Goal: Task Accomplishment & Management: Use online tool/utility

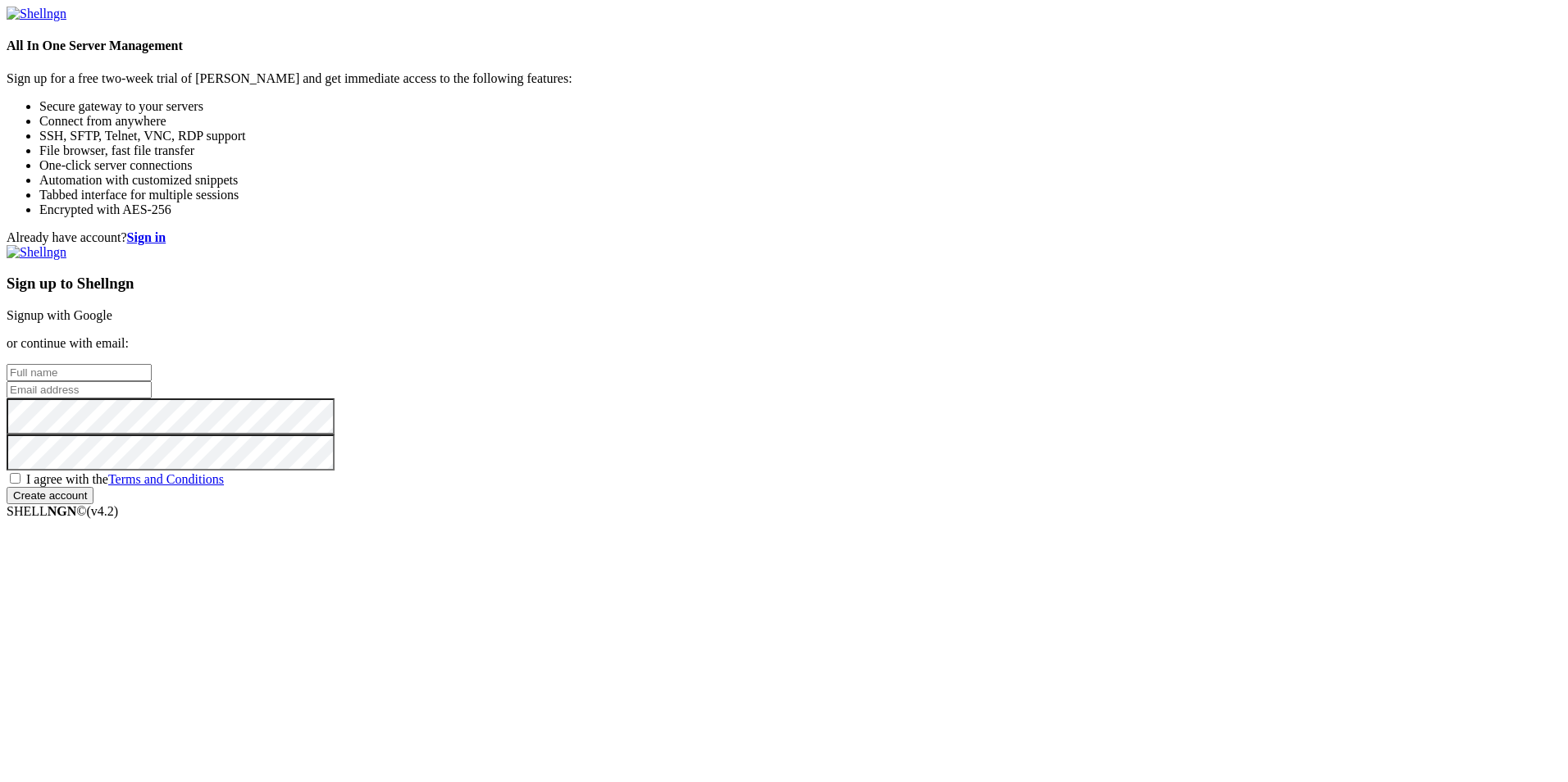
click at [113, 308] on link "Signup with Google" at bounding box center [59, 315] width 106 height 14
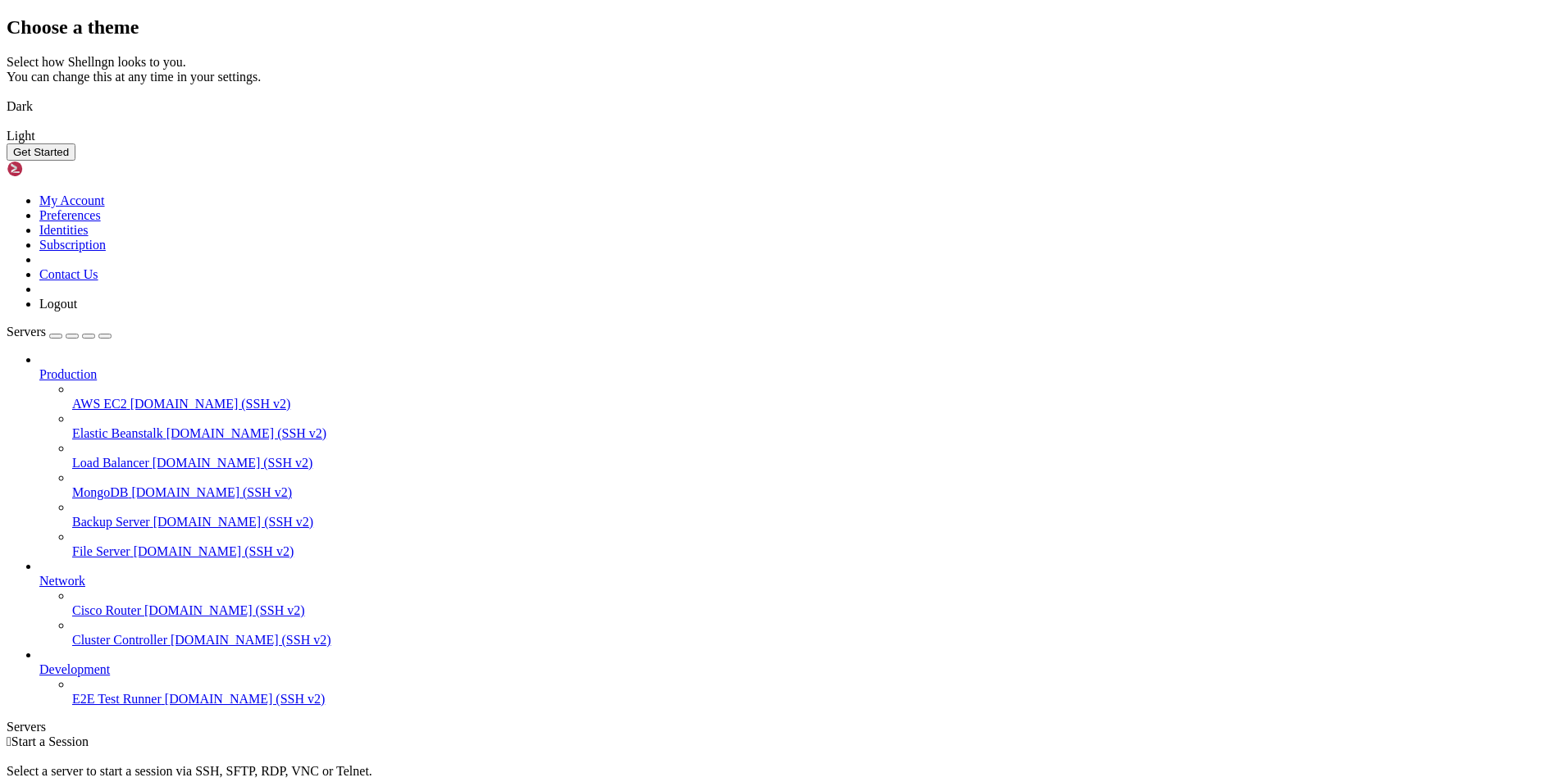
click at [7, 96] on img at bounding box center [7, 96] width 0 height 0
drag, startPoint x: 1013, startPoint y: 564, endPoint x: 1052, endPoint y: 542, distance: 44.8
click at [75, 161] on button "Get Started" at bounding box center [41, 151] width 69 height 17
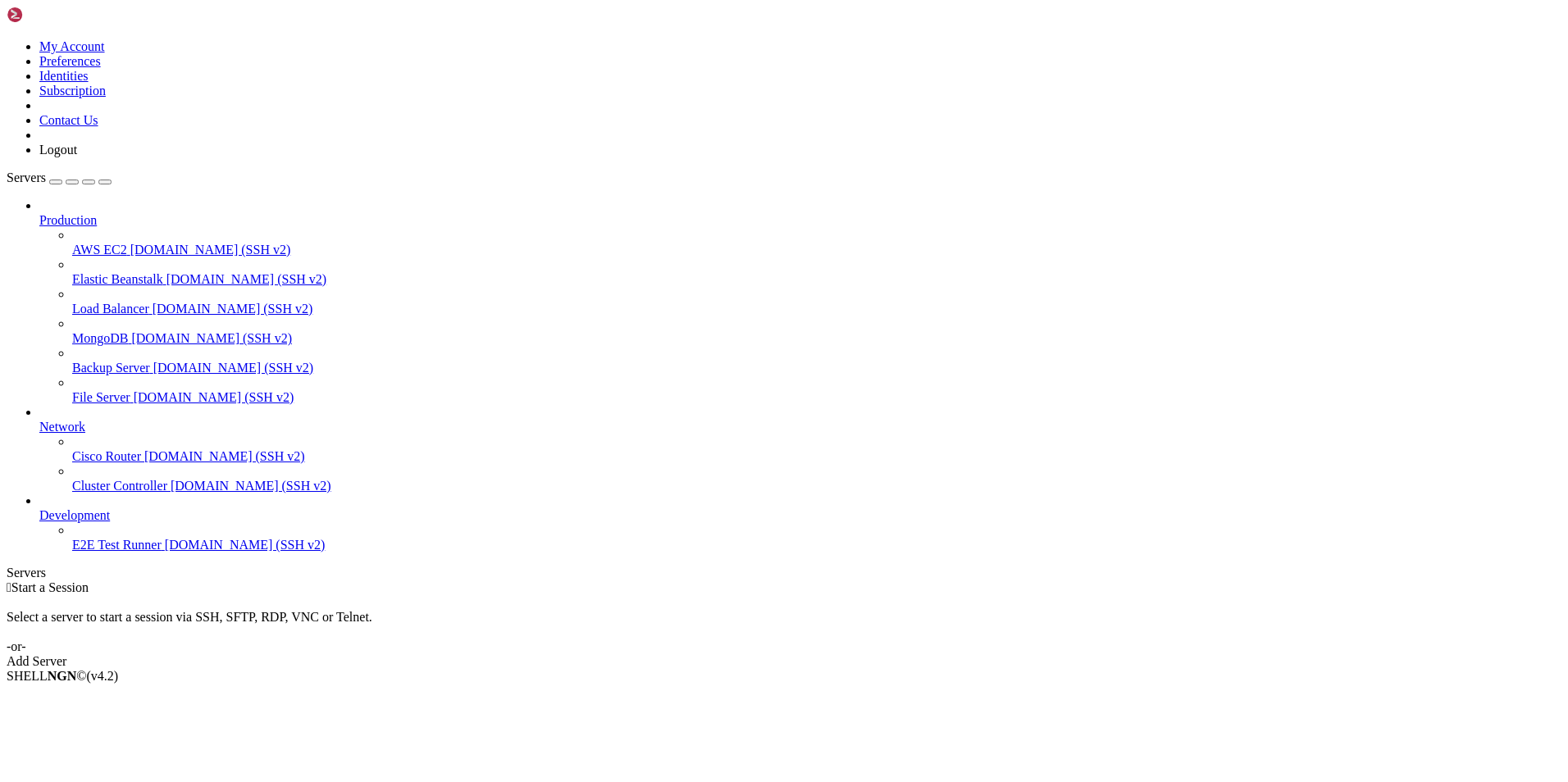
click at [1195, 581] on div " Start a Session Select a server to start a session via SSH, SFTP, RDP, VNC or…" at bounding box center [784, 625] width 1554 height 89
click at [898, 654] on link "Add Server" at bounding box center [784, 661] width 1554 height 14
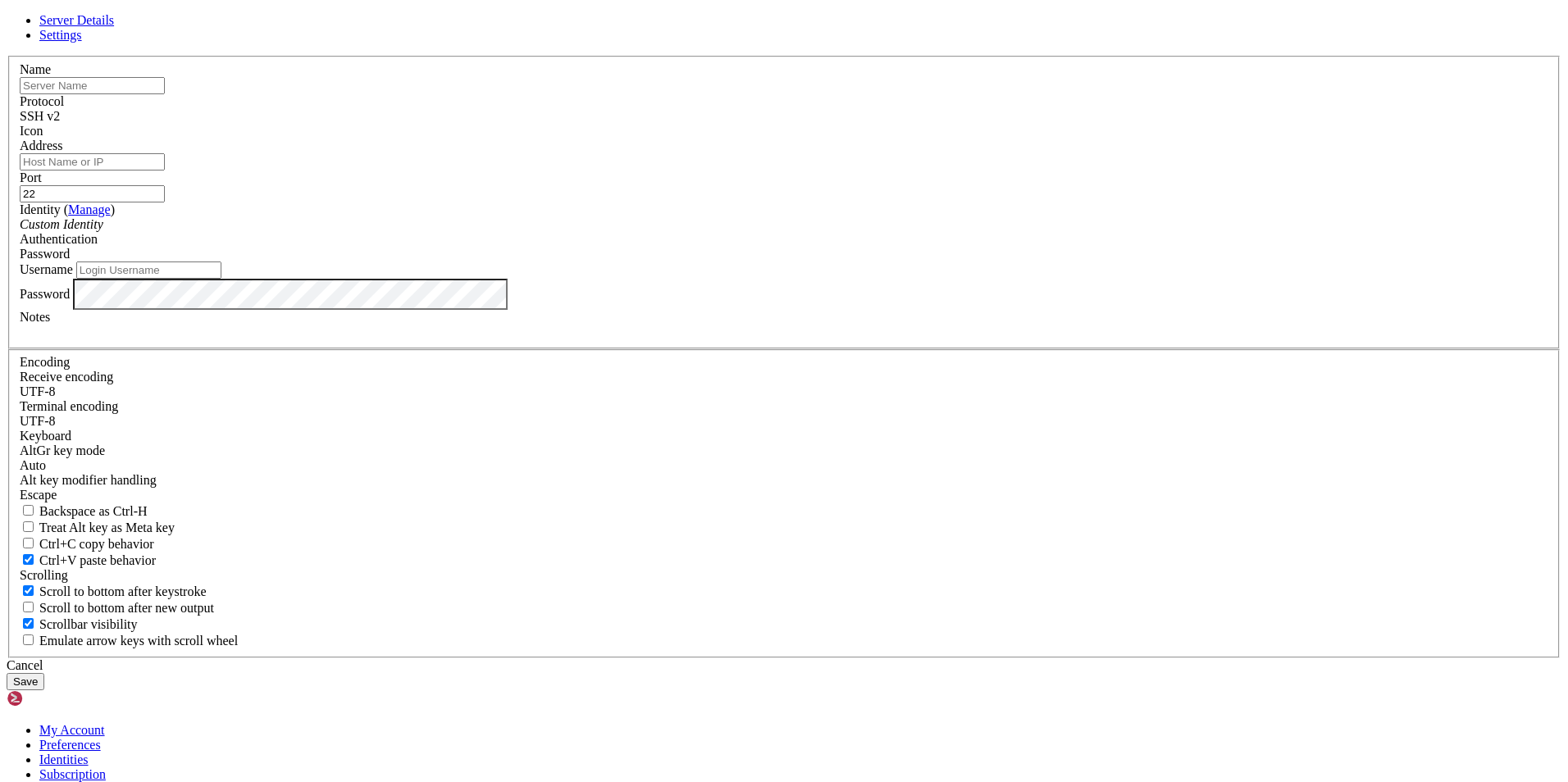
click at [165, 94] on input "text" at bounding box center [91, 85] width 145 height 17
type input "p"
type input "Desarrollo"
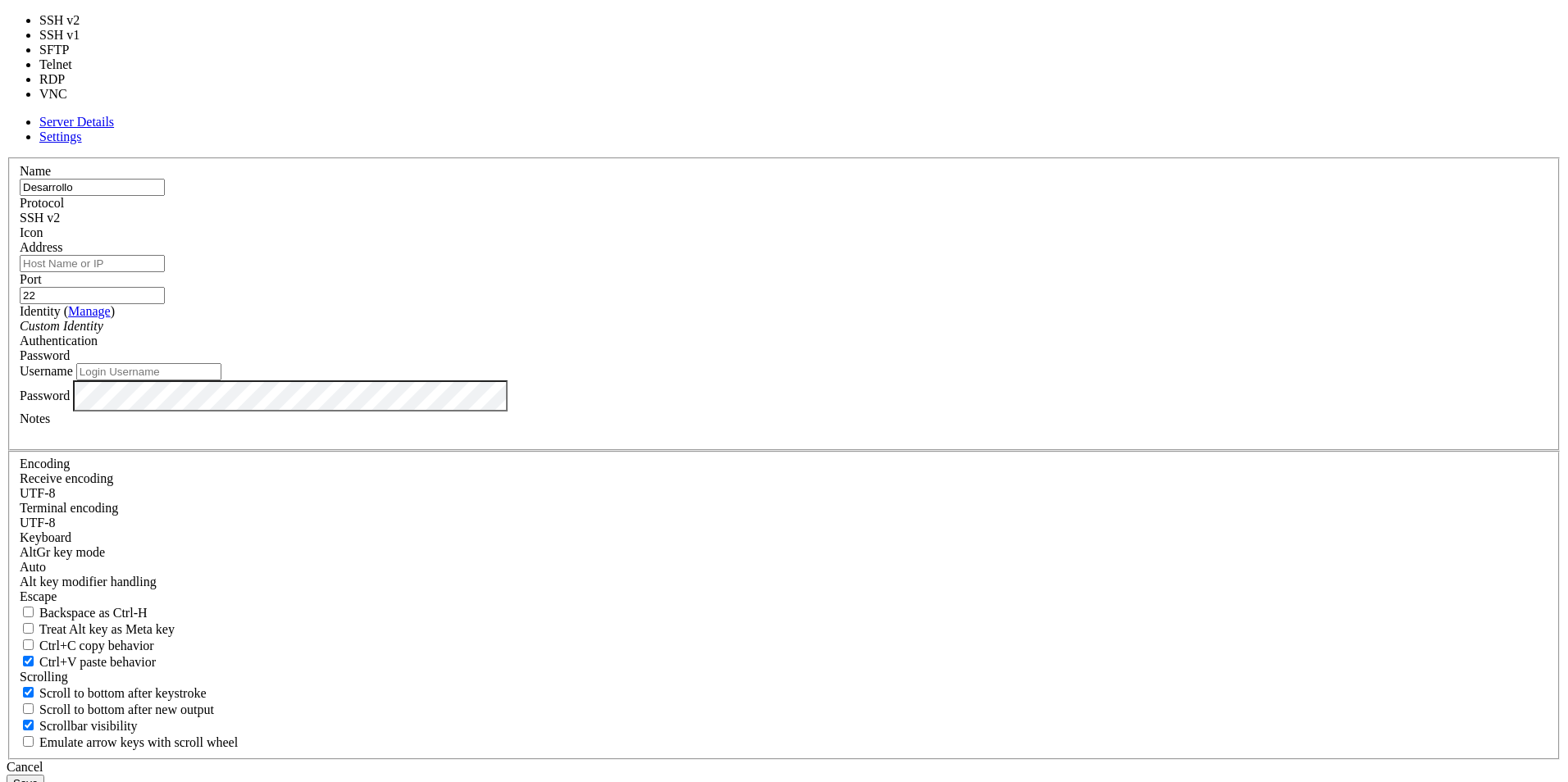
click at [919, 225] on div "SSH v2" at bounding box center [783, 218] width 1528 height 14
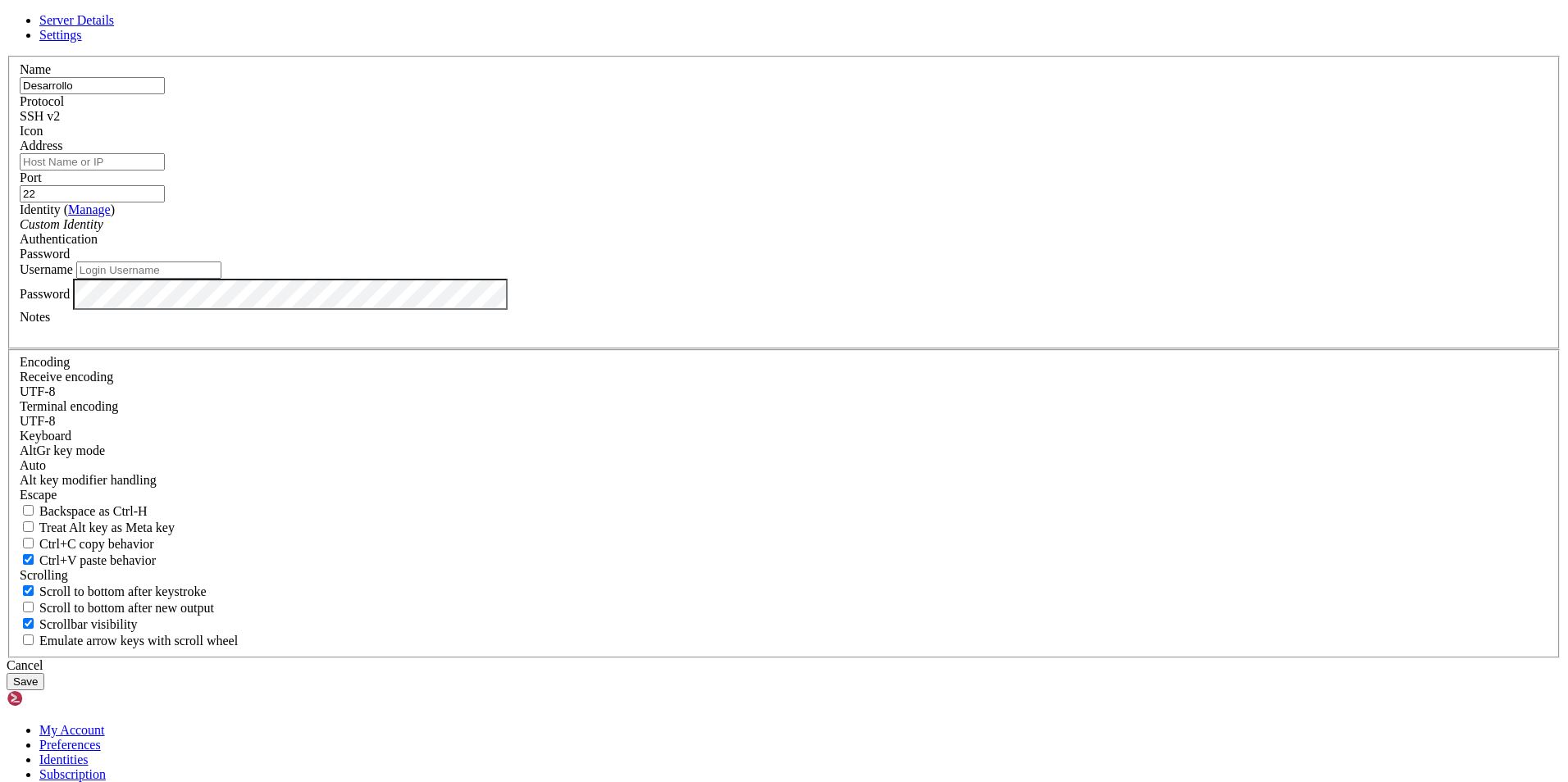
click at [165, 170] on input "Address" at bounding box center [91, 162] width 145 height 17
paste input "[TECHNICAL_ID]"
type input "[TECHNICAL_ID]"
click at [222, 278] on input "Username" at bounding box center [148, 270] width 145 height 17
type input "papito"
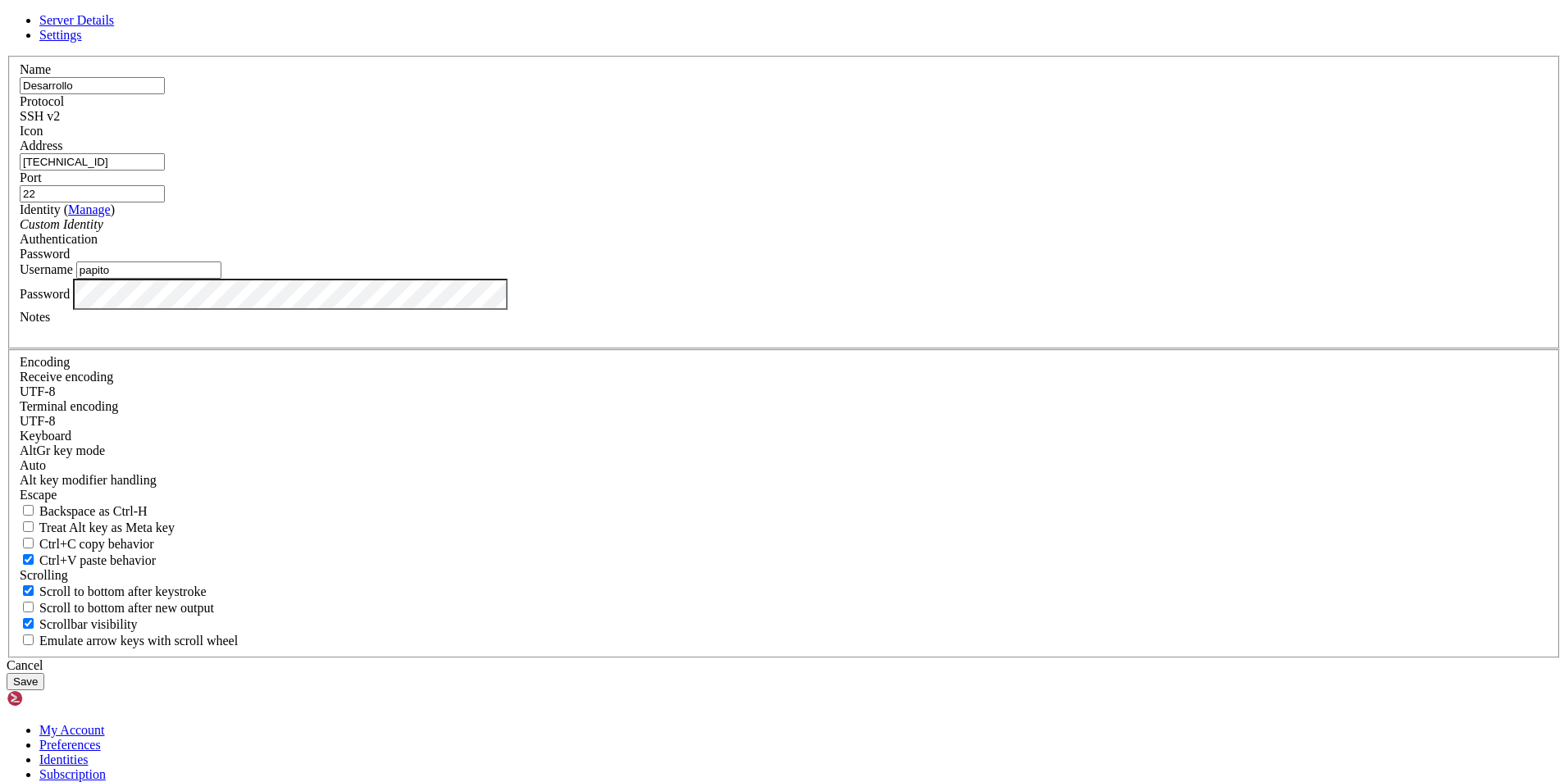
click at [787, 232] on div "Custom Identity" at bounding box center [783, 224] width 1528 height 14
click at [887, 262] on div "Password" at bounding box center [783, 254] width 1528 height 14
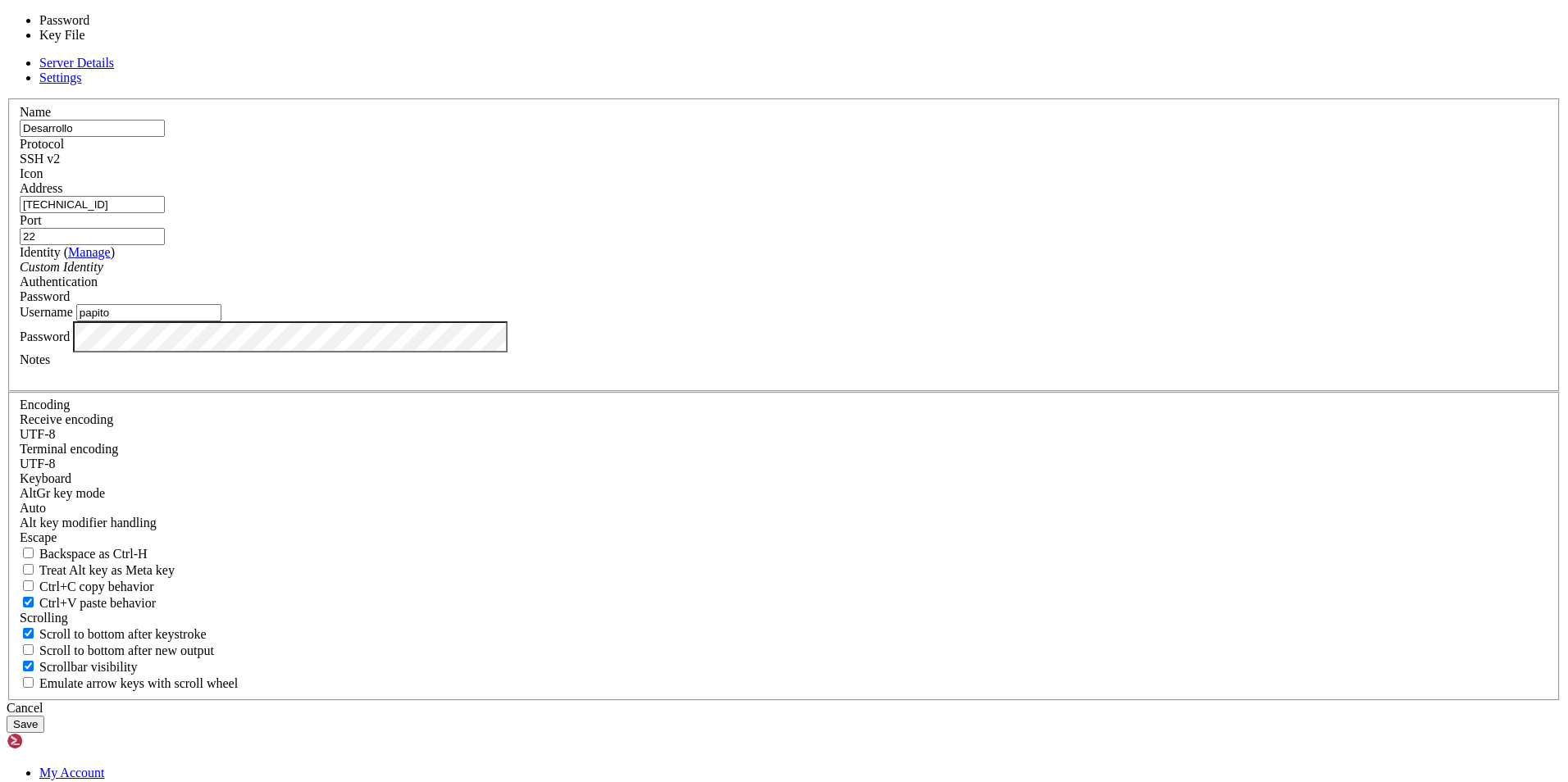
click at [887, 304] on div "Password" at bounding box center [783, 296] width 1528 height 14
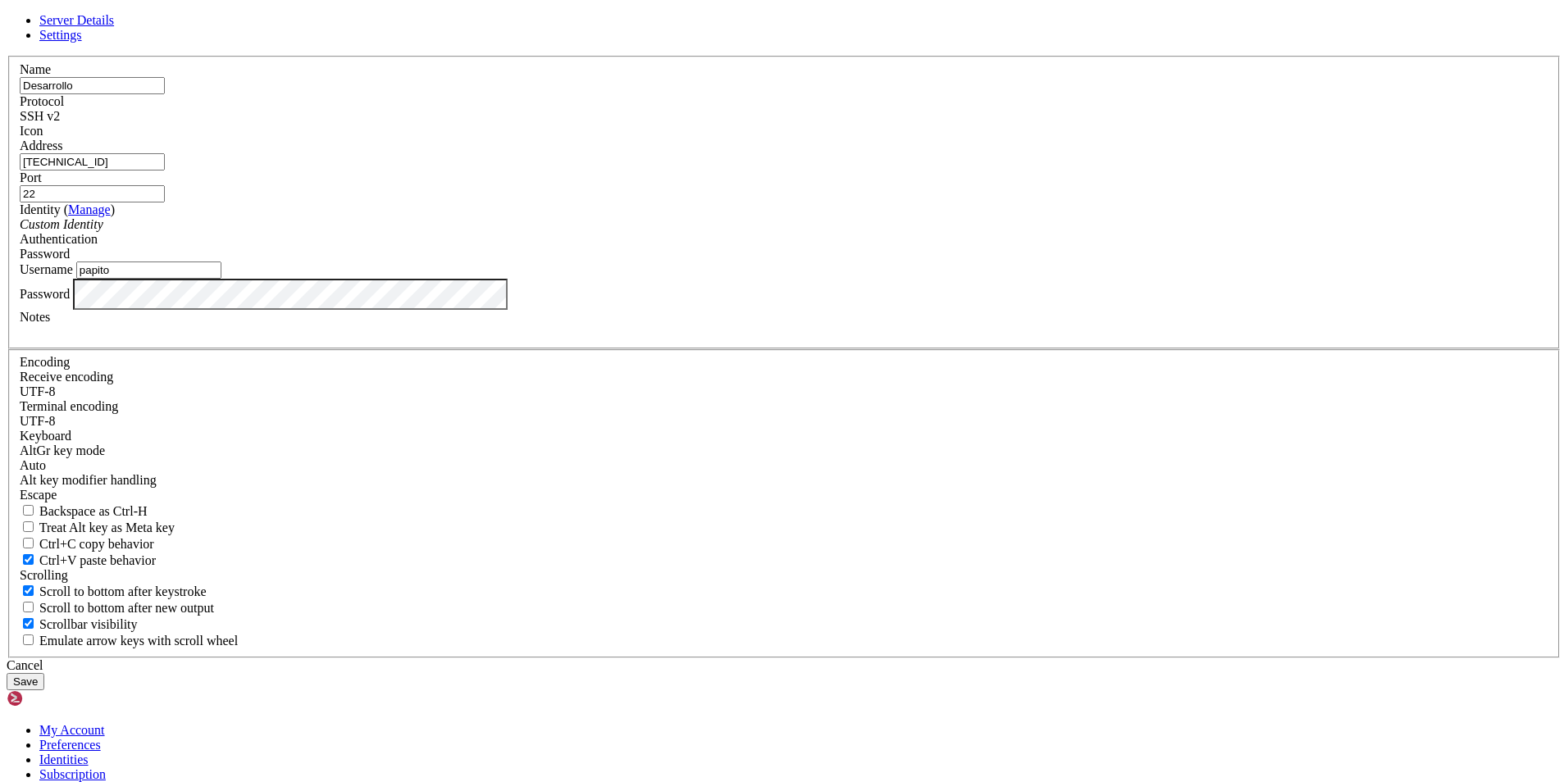
click at [44, 673] on button "Save" at bounding box center [25, 681] width 38 height 17
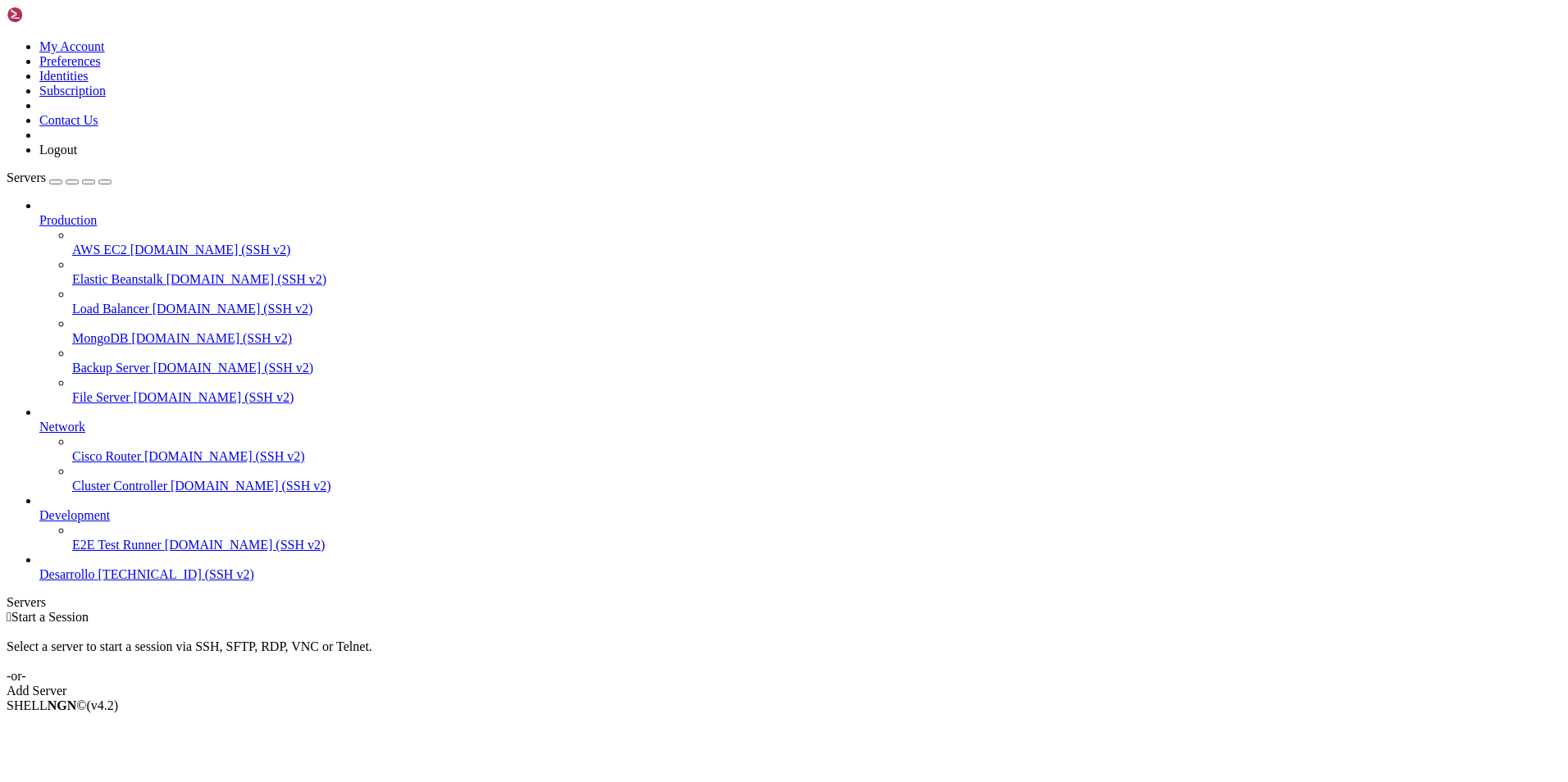
click at [57, 581] on span "Desarrollo" at bounding box center [67, 574] width 56 height 14
click at [76, 581] on span "Desarrollo" at bounding box center [67, 574] width 56 height 14
click at [83, 726] on span "Connect" at bounding box center [60, 733] width 43 height 14
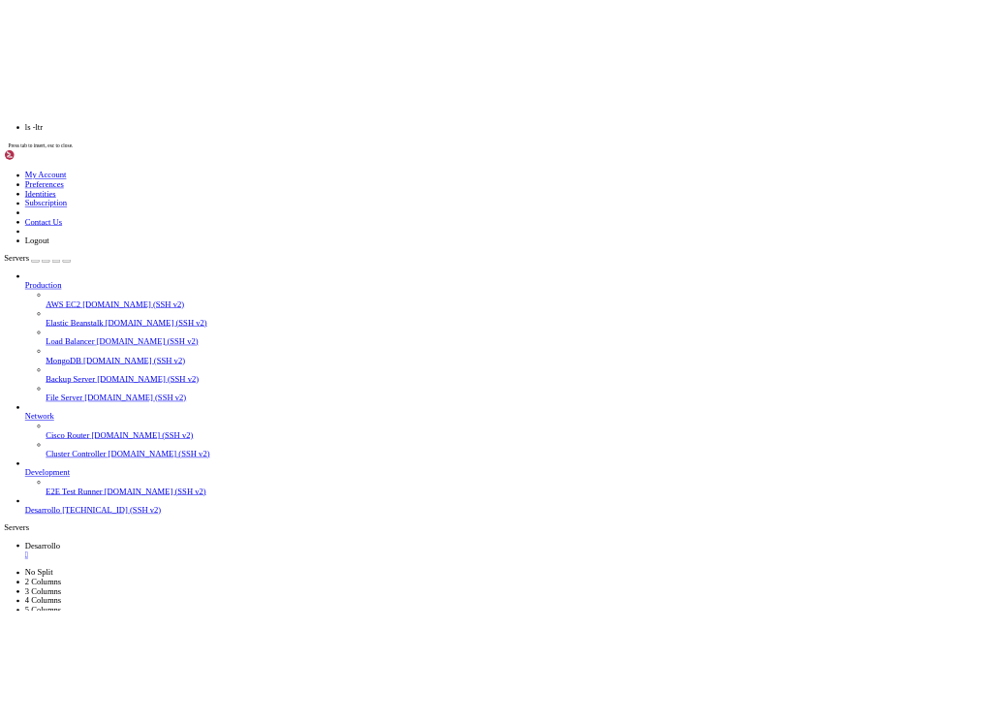
scroll to position [247, 0]
